Goal: Transaction & Acquisition: Book appointment/travel/reservation

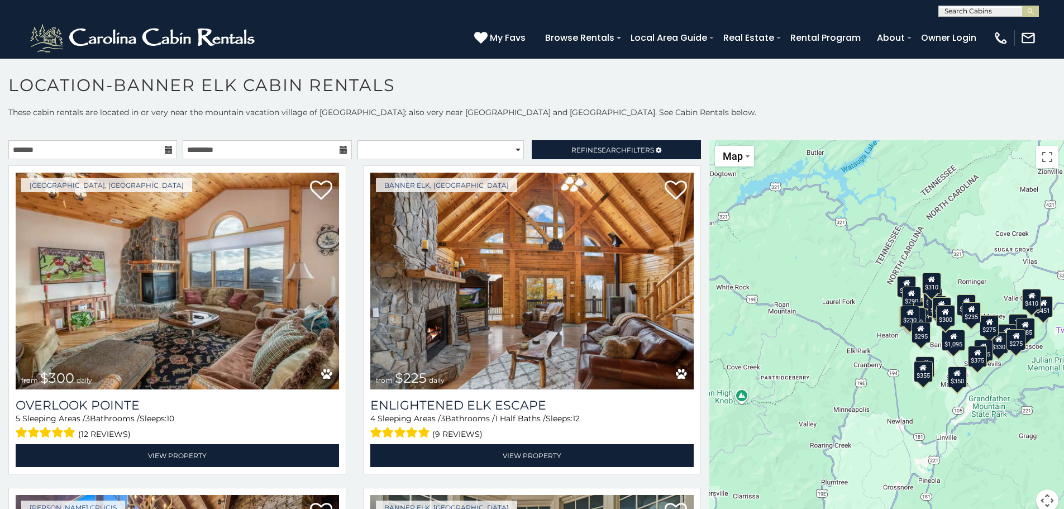
click at [165, 152] on icon at bounding box center [169, 150] width 8 height 8
click at [101, 149] on input "text" at bounding box center [92, 149] width 169 height 19
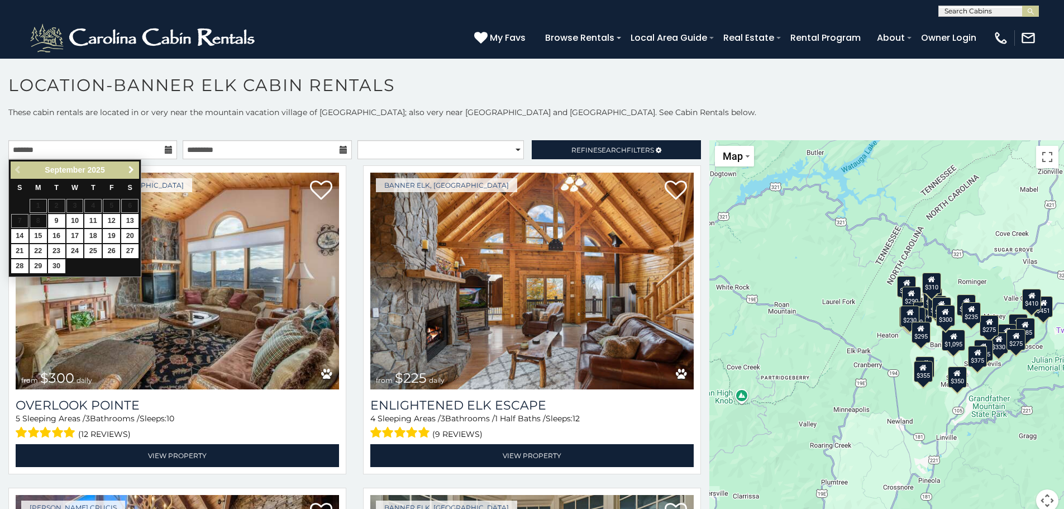
click at [130, 168] on span "Next" at bounding box center [131, 169] width 9 height 9
click at [130, 169] on span "Next" at bounding box center [131, 169] width 9 height 9
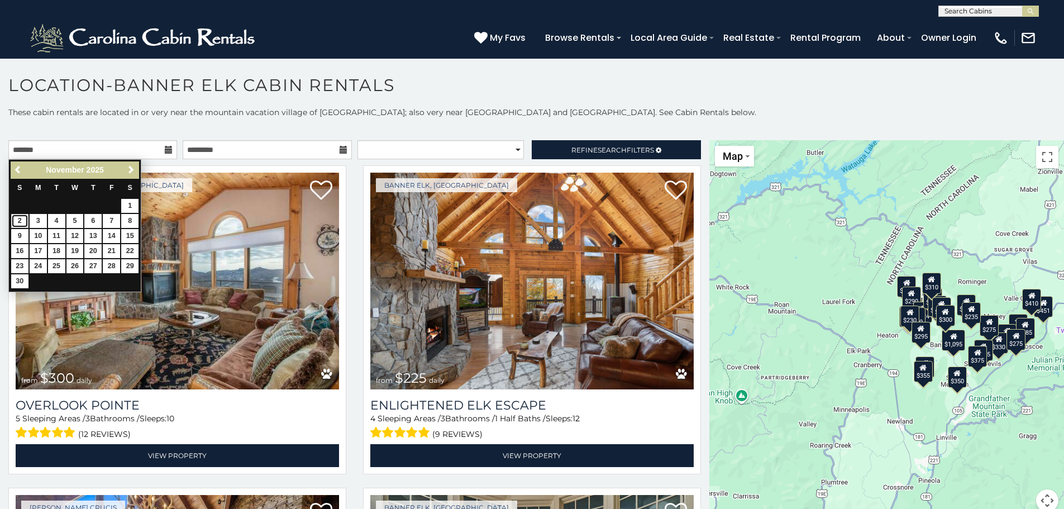
click at [19, 221] on link "2" at bounding box center [19, 221] width 17 height 14
type input "**********"
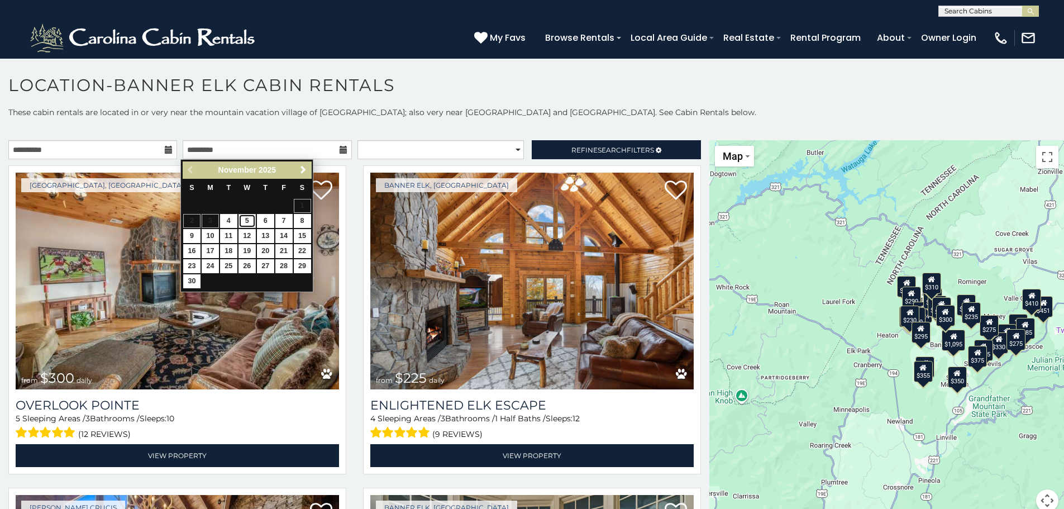
click at [244, 219] on link "5" at bounding box center [246, 221] width 17 height 14
type input "**********"
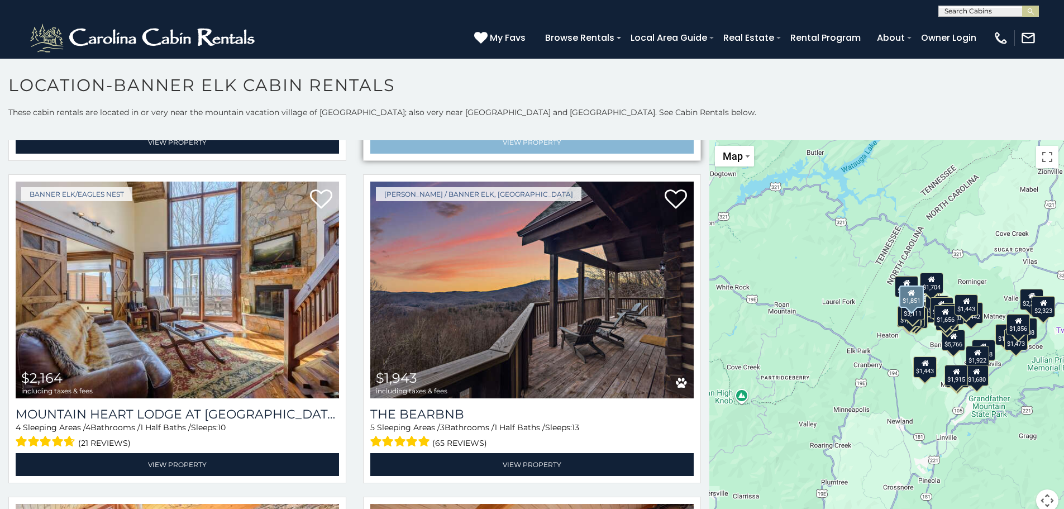
scroll to position [1619, 0]
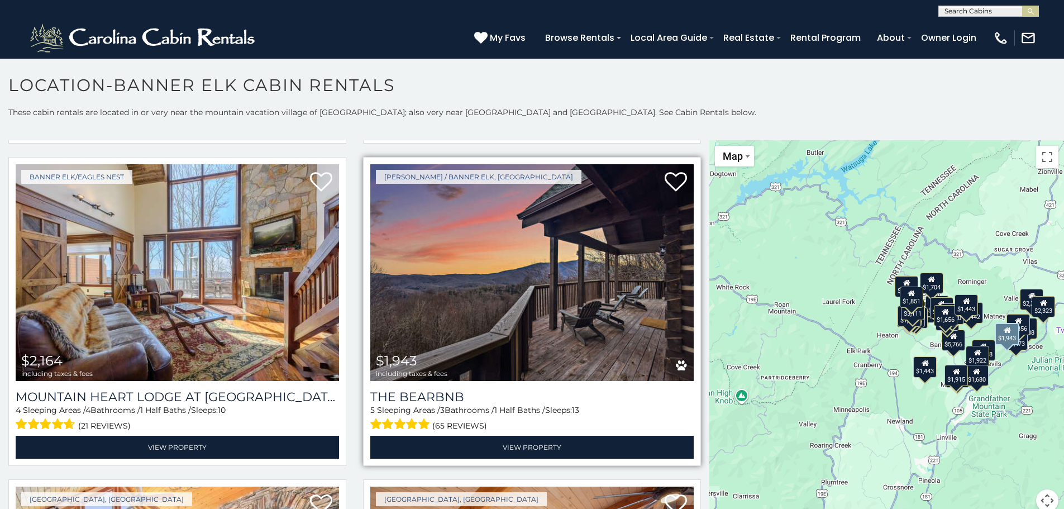
click at [545, 268] on img at bounding box center [531, 272] width 323 height 217
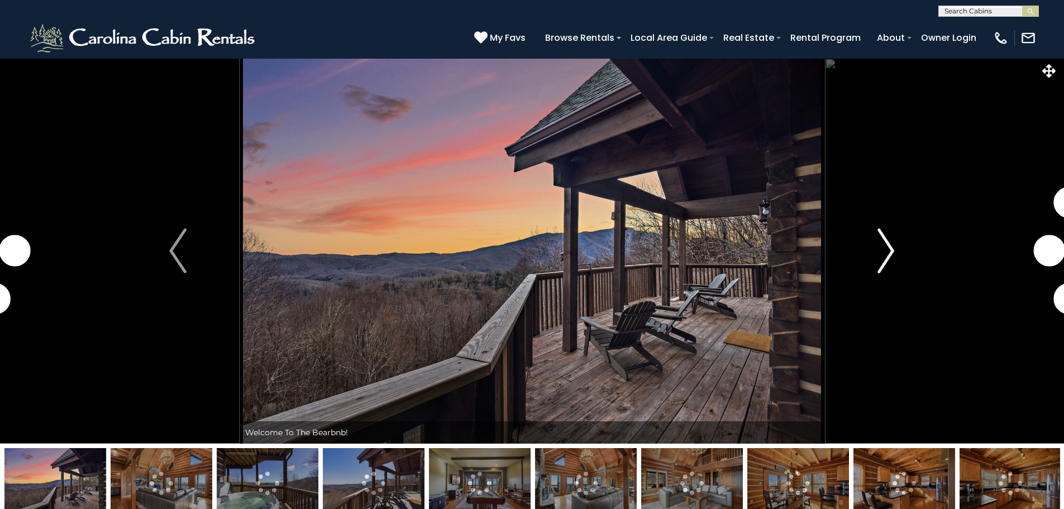
click at [886, 249] on img "Next" at bounding box center [885, 250] width 17 height 45
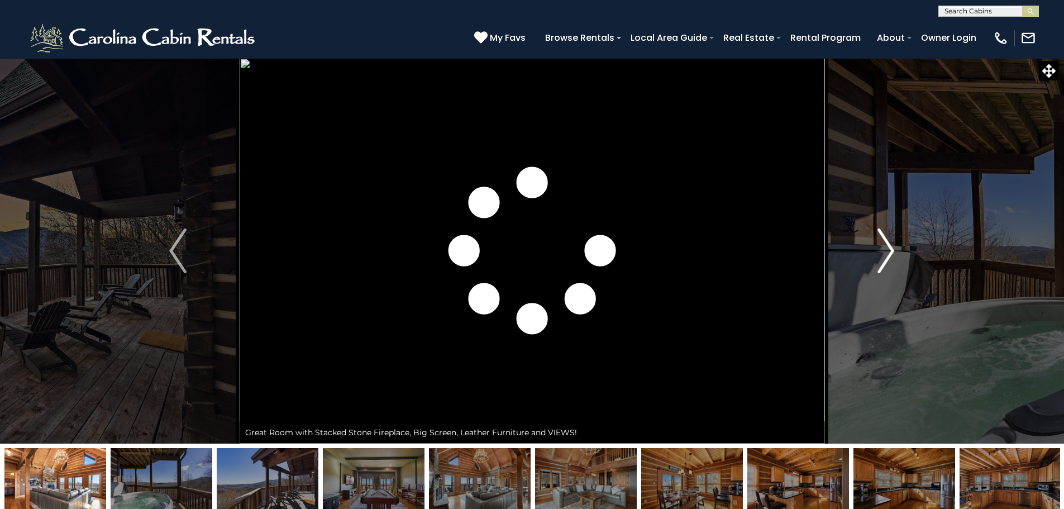
click at [883, 248] on img "Next" at bounding box center [885, 250] width 17 height 45
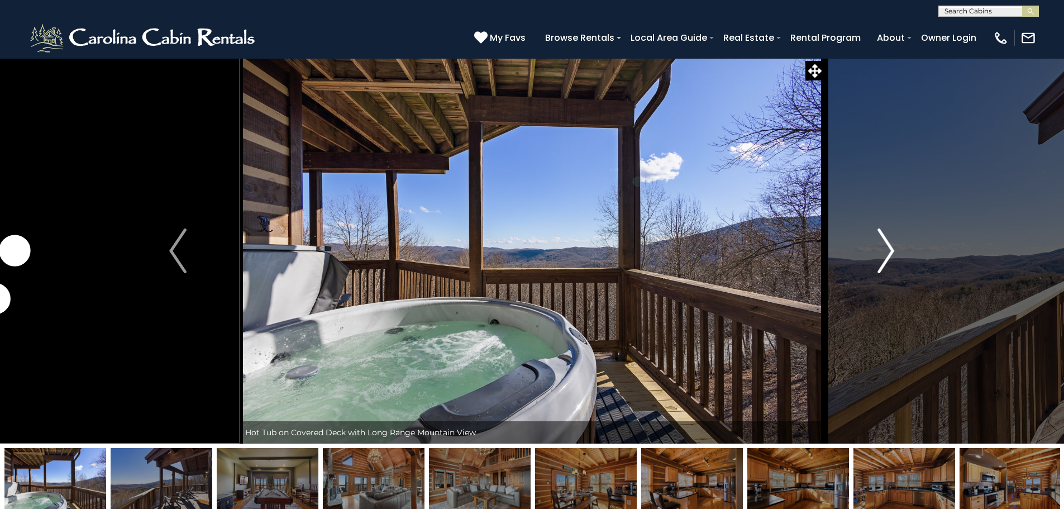
click at [886, 243] on img "Next" at bounding box center [885, 250] width 17 height 45
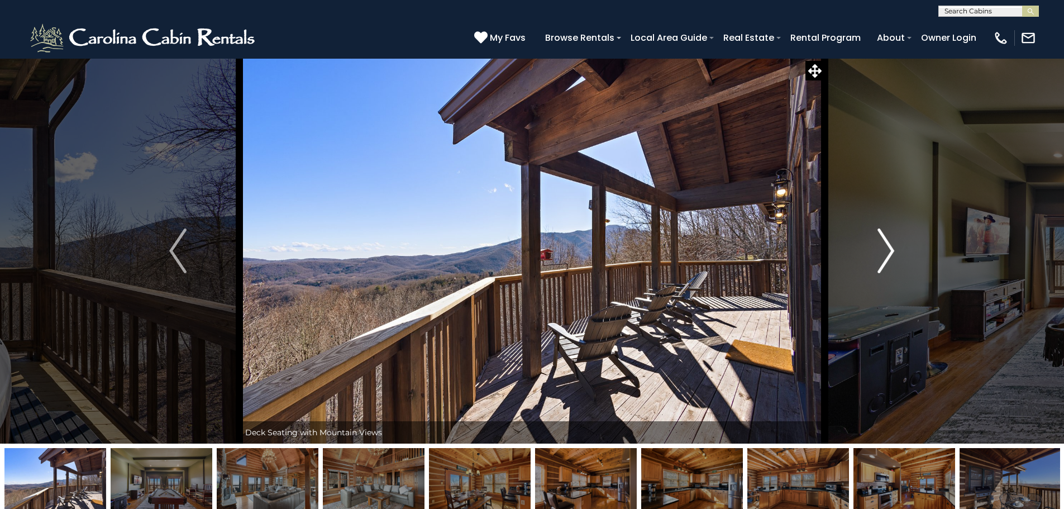
click at [886, 243] on img "Next" at bounding box center [885, 250] width 17 height 45
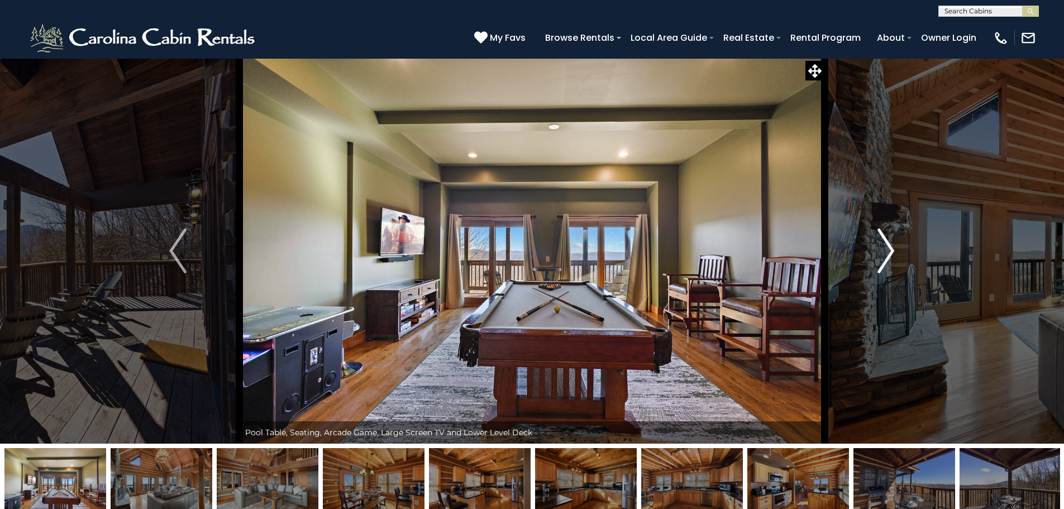
click at [886, 243] on img "Next" at bounding box center [885, 250] width 17 height 45
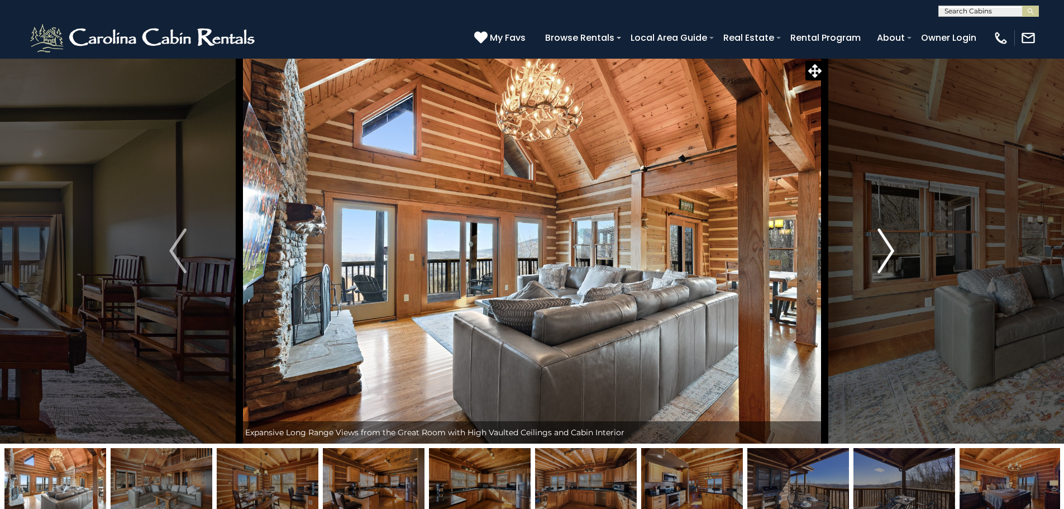
click at [884, 243] on img "Next" at bounding box center [885, 250] width 17 height 45
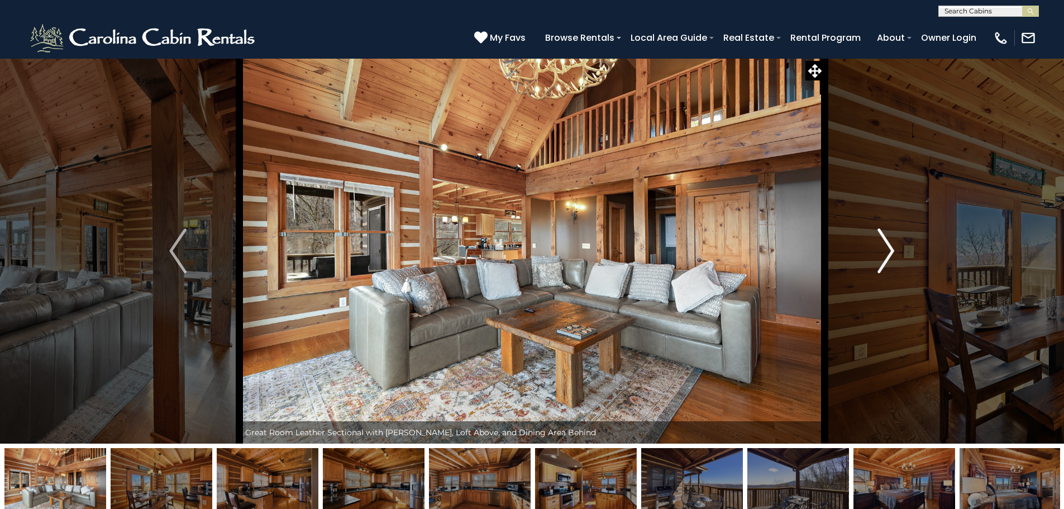
click at [884, 243] on img "Next" at bounding box center [885, 250] width 17 height 45
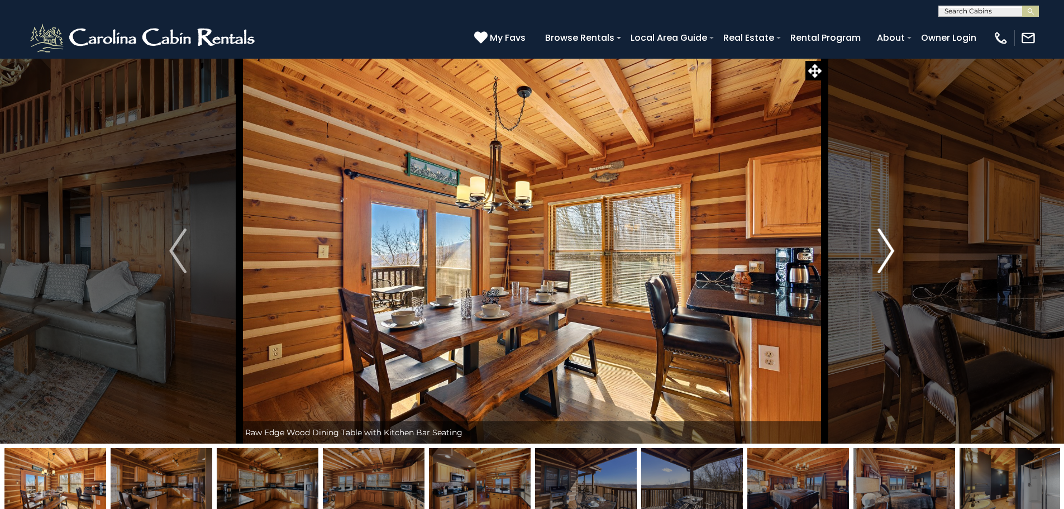
click at [884, 243] on img "Next" at bounding box center [885, 250] width 17 height 45
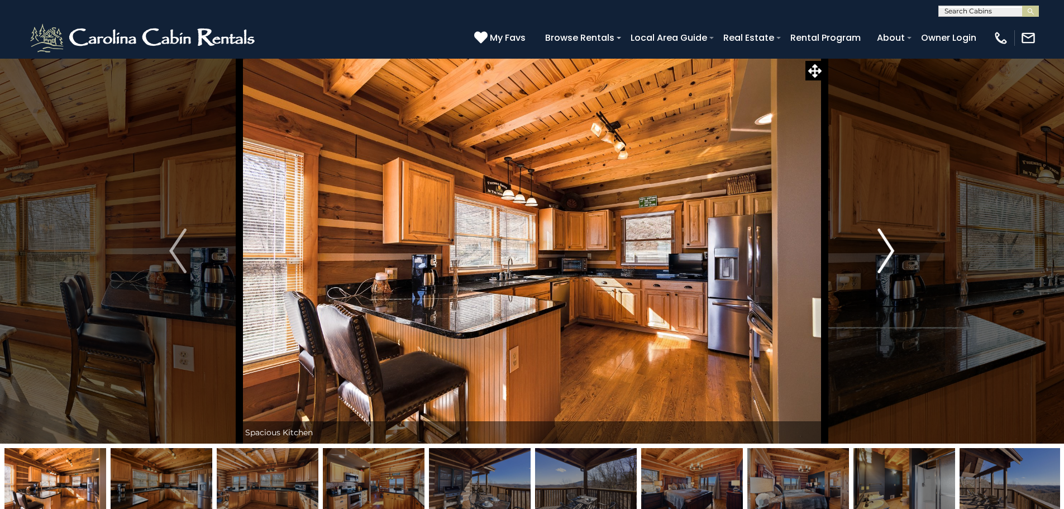
click at [884, 243] on img "Next" at bounding box center [885, 250] width 17 height 45
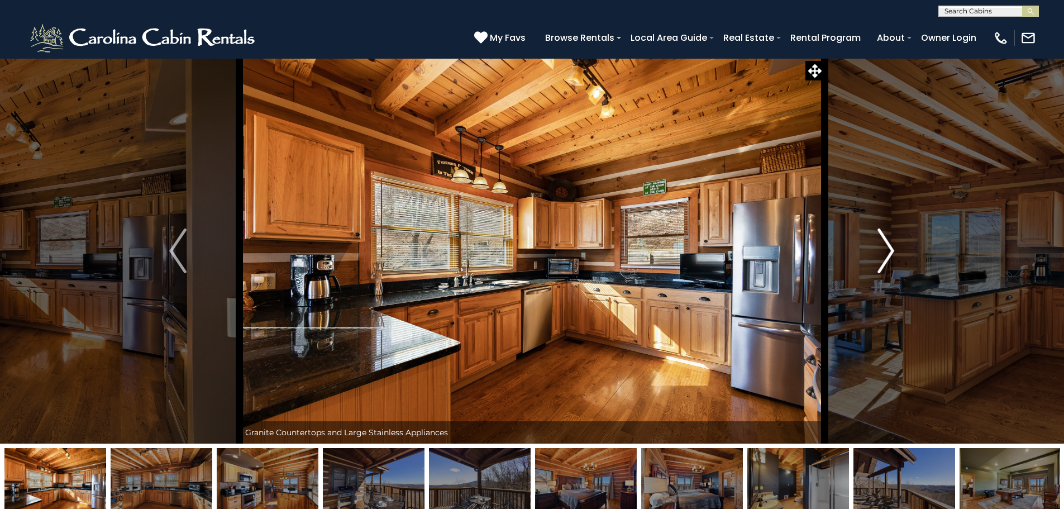
click at [884, 243] on img "Next" at bounding box center [885, 250] width 17 height 45
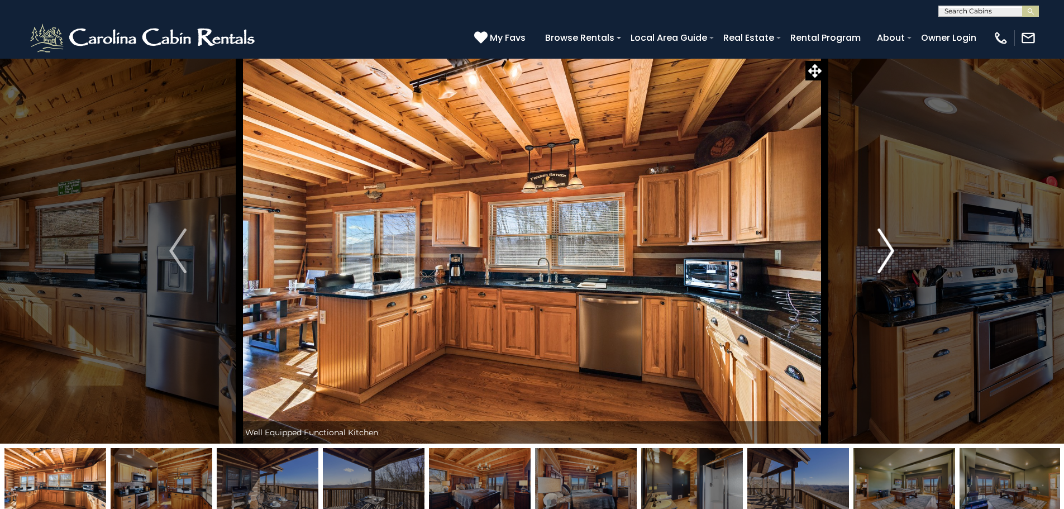
click at [884, 243] on img "Next" at bounding box center [885, 250] width 17 height 45
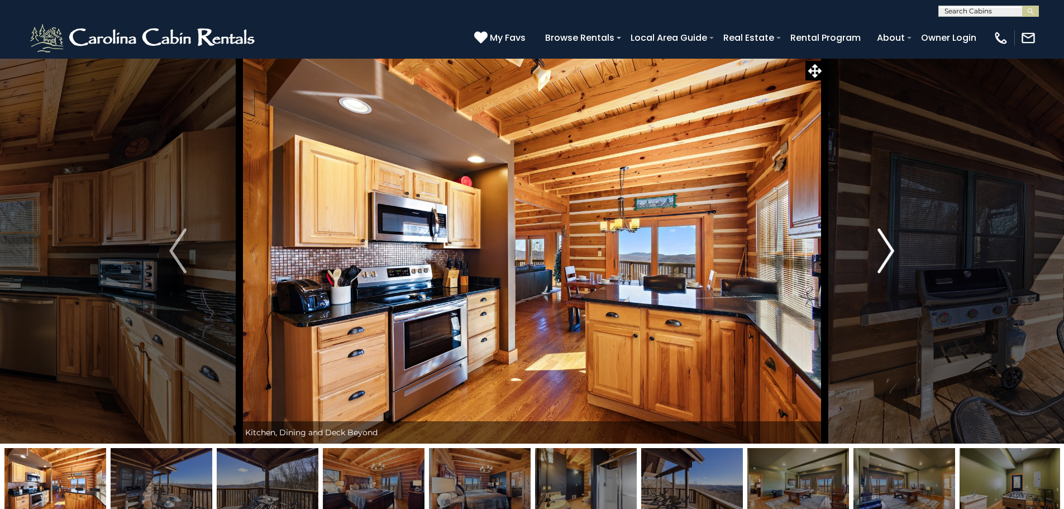
click at [884, 243] on img "Next" at bounding box center [885, 250] width 17 height 45
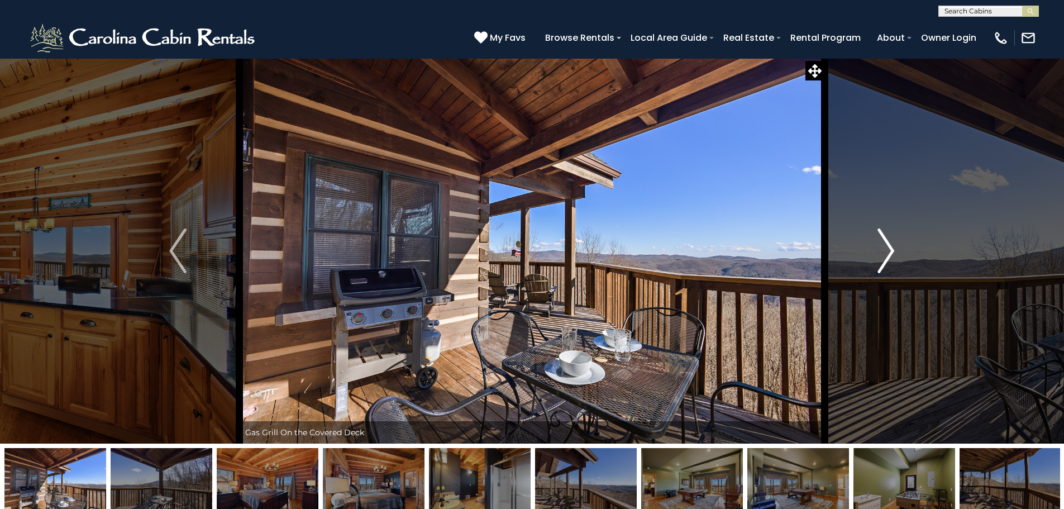
click at [884, 243] on img "Next" at bounding box center [885, 250] width 17 height 45
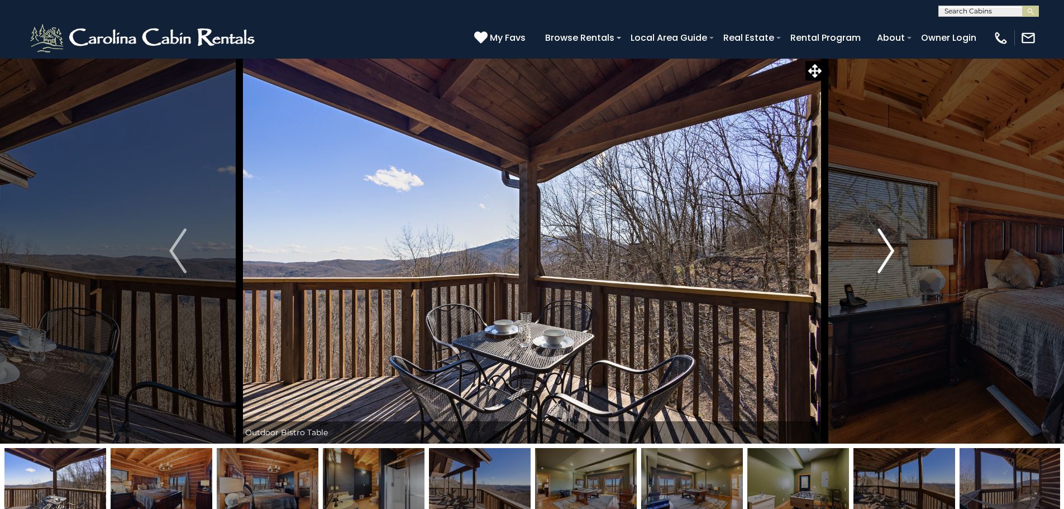
click at [884, 243] on img "Next" at bounding box center [885, 250] width 17 height 45
